Goal: Transaction & Acquisition: Purchase product/service

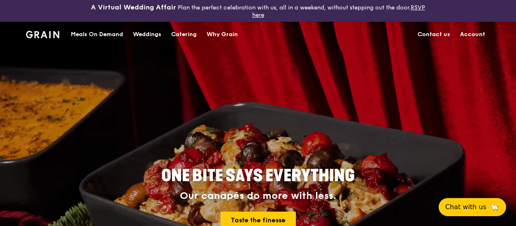
click at [182, 33] on div "Catering" at bounding box center [184, 34] width 26 height 25
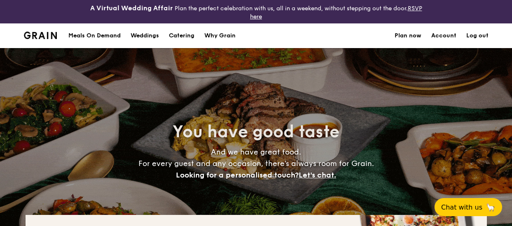
select select
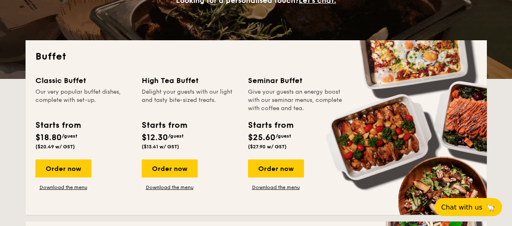
scroll to position [175, 0]
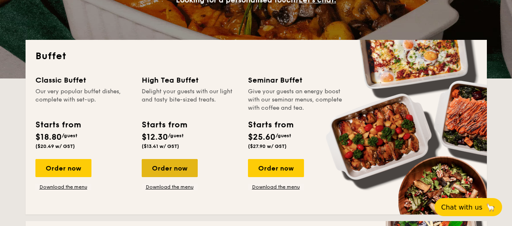
click at [189, 163] on div "Order now" at bounding box center [170, 168] width 56 height 18
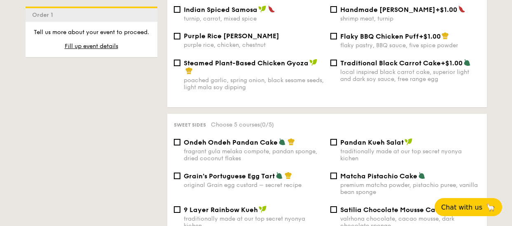
scroll to position [827, 0]
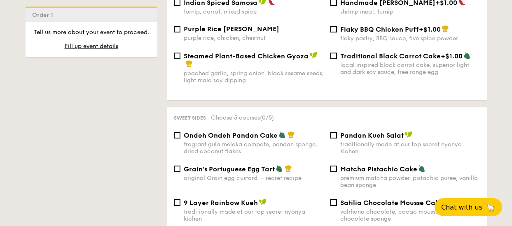
select select
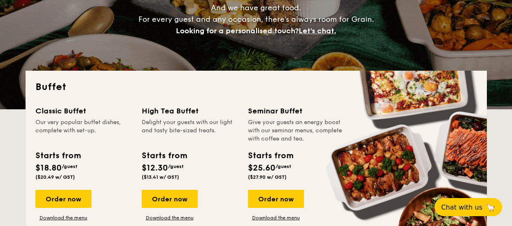
scroll to position [152, 0]
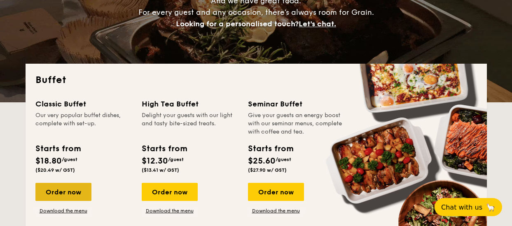
click at [52, 189] on div "Order now" at bounding box center [63, 192] width 56 height 18
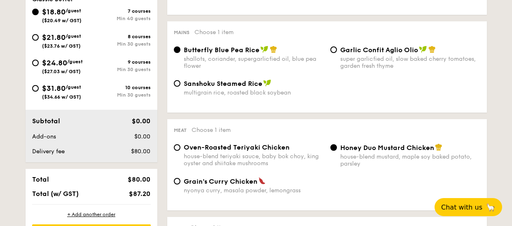
scroll to position [345, 0]
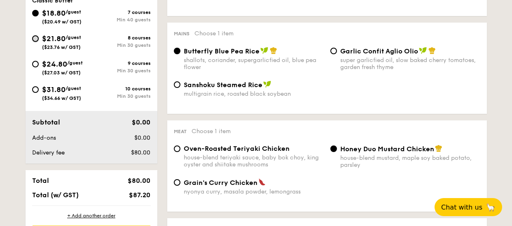
click at [35, 37] on input "$21.80 /guest ($23.76 w/ GST) 8 courses Min 30 guests" at bounding box center [35, 38] width 7 height 7
radio input "true"
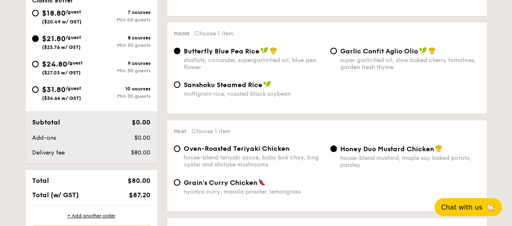
radio input "true"
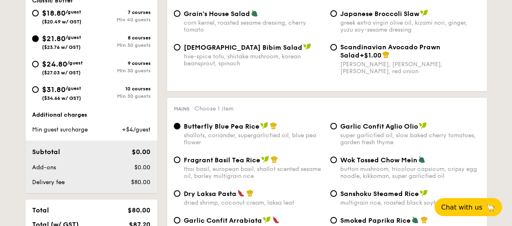
click at [35, 37] on input "$21.80 /guest ($23.76 w/ GST) 8 courses Min 30 guests" at bounding box center [35, 38] width 7 height 7
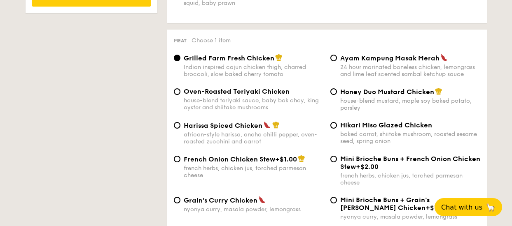
scroll to position [623, 0]
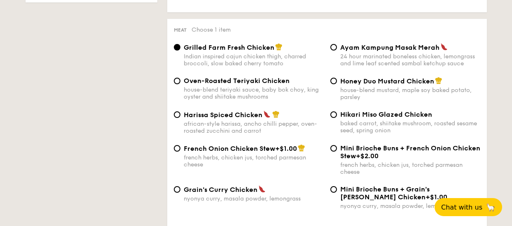
select select
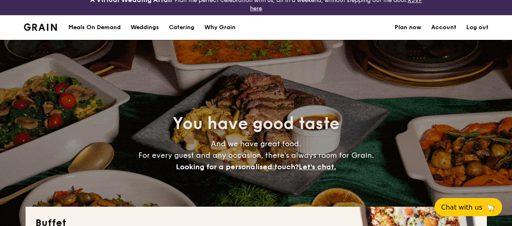
scroll to position [6, 0]
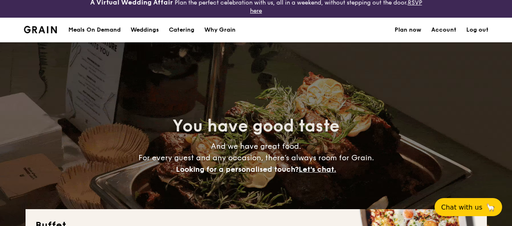
click at [106, 27] on div "Meals On Demand" at bounding box center [94, 30] width 52 height 25
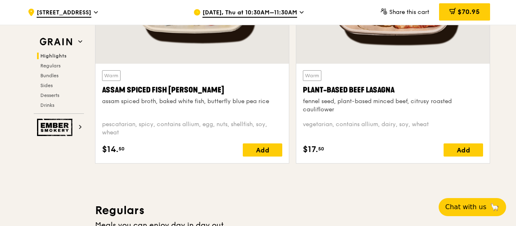
scroll to position [402, 0]
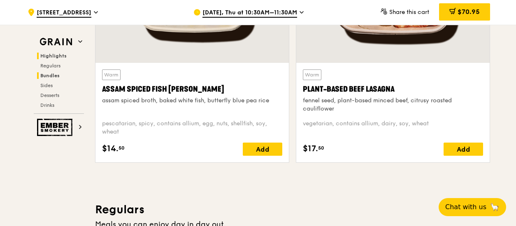
click at [50, 73] on span "Bundles" at bounding box center [49, 76] width 19 height 6
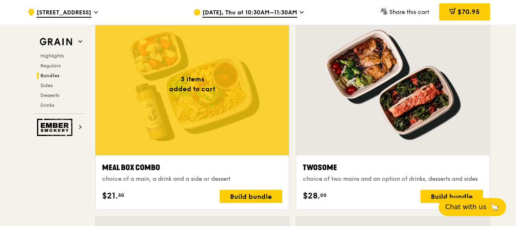
scroll to position [1284, 0]
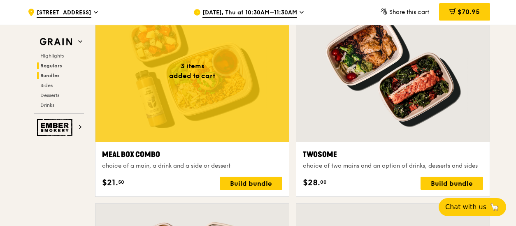
click at [51, 65] on span "Regulars" at bounding box center [51, 66] width 22 height 6
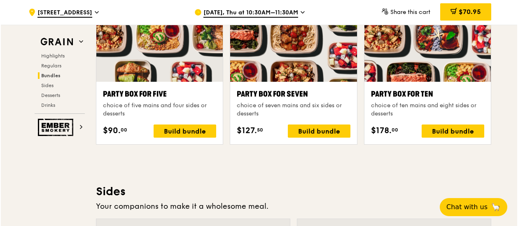
scroll to position [1712, 0]
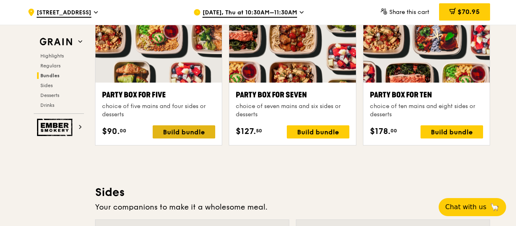
click at [176, 128] on div "Build bundle" at bounding box center [184, 132] width 63 height 13
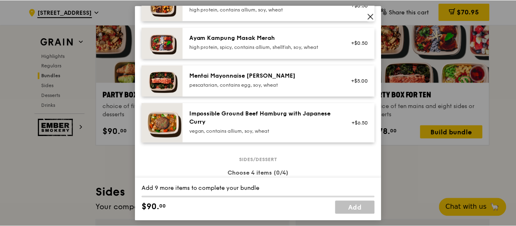
scroll to position [293, 0]
